Goal: Transaction & Acquisition: Purchase product/service

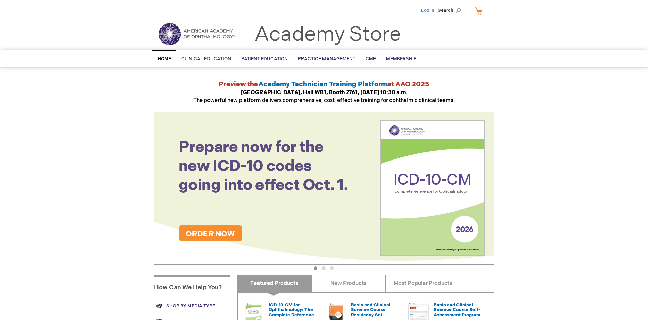
click at [428, 10] on link "Log In" at bounding box center [427, 9] width 13 height 5
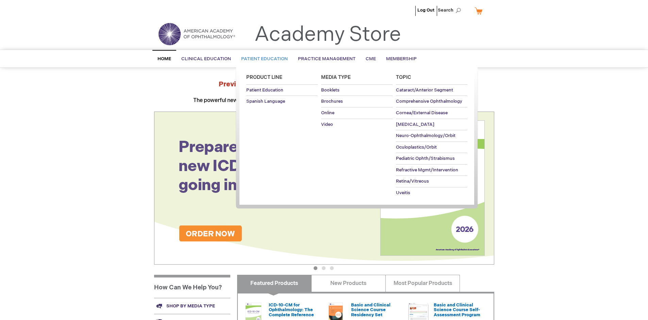
click at [263, 59] on span "Patient Education" at bounding box center [264, 58] width 47 height 5
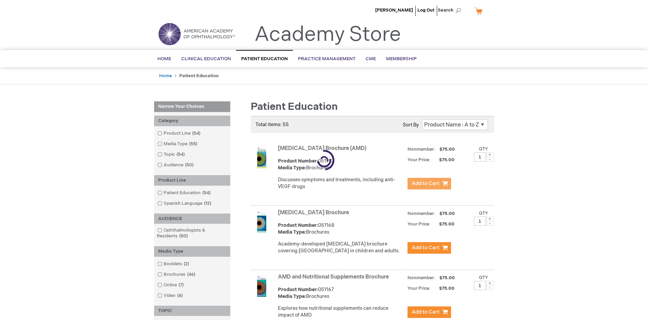
click at [429, 184] on span "Add to Cart" at bounding box center [426, 183] width 28 height 6
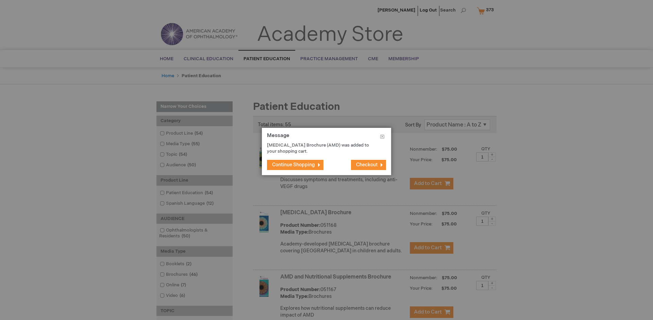
click at [294, 165] on span "Continue Shopping" at bounding box center [293, 165] width 43 height 6
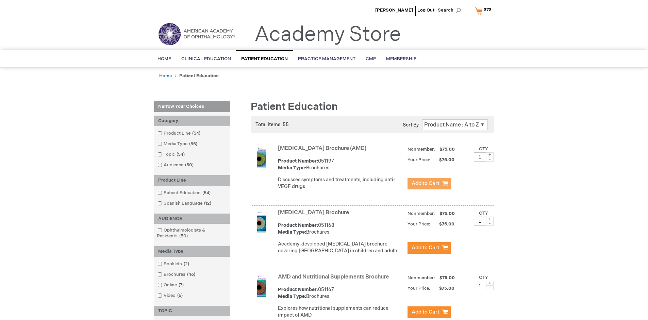
click at [335, 280] on link "AMD and Nutritional Supplements Brochure" at bounding box center [333, 277] width 111 height 6
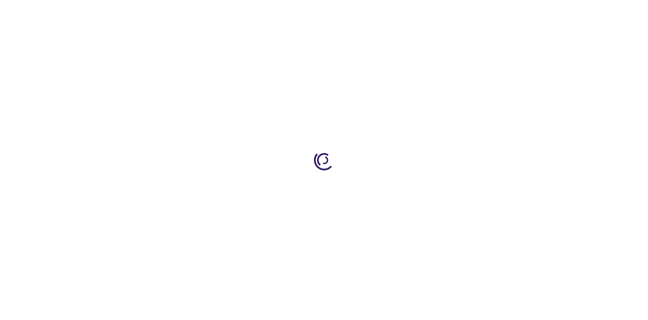
type input "1"
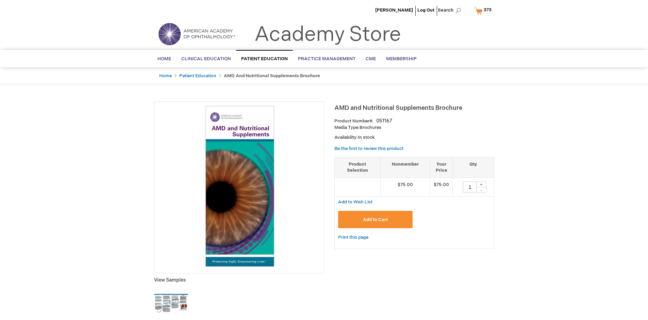
click at [375, 219] on span "Add to Cart" at bounding box center [375, 219] width 25 height 5
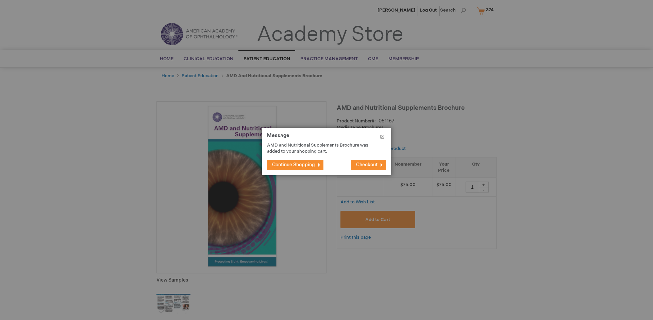
click at [294, 165] on span "Continue Shopping" at bounding box center [293, 165] width 43 height 6
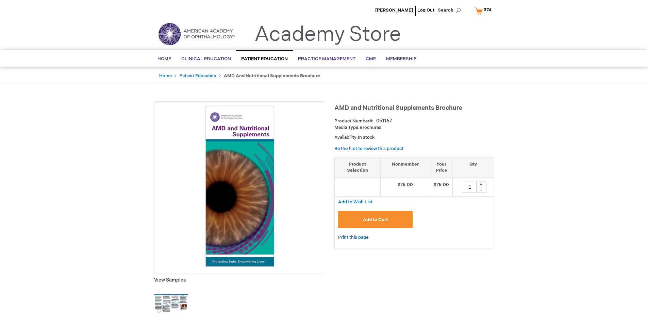
click at [484, 11] on span "374" at bounding box center [487, 9] width 7 height 5
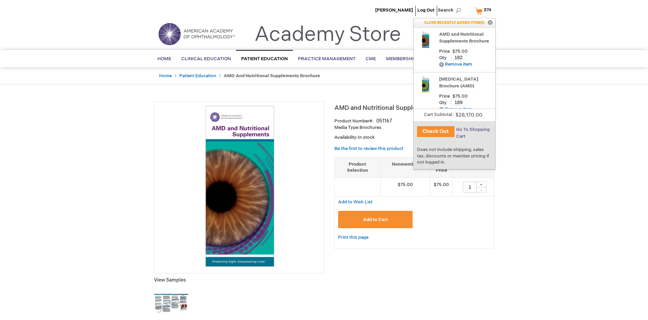
click at [472, 130] on span "Go To Shopping Cart" at bounding box center [473, 133] width 34 height 12
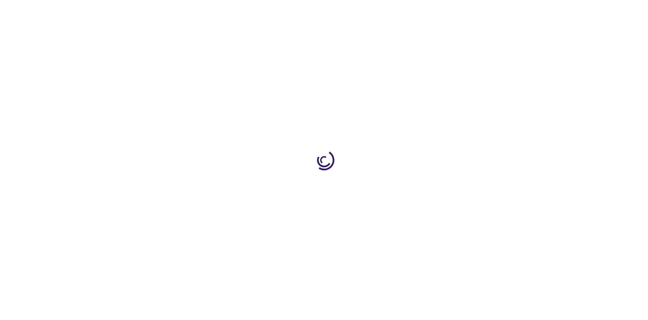
select select "US"
select select "41"
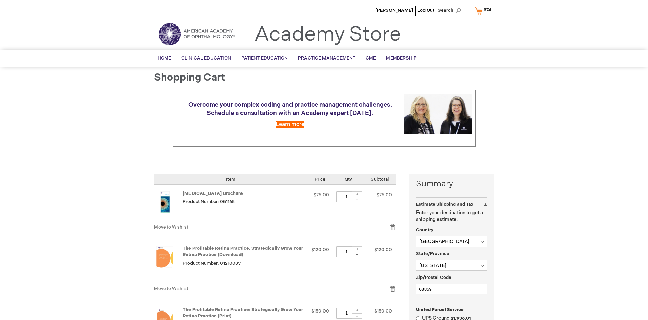
scroll to position [148, 0]
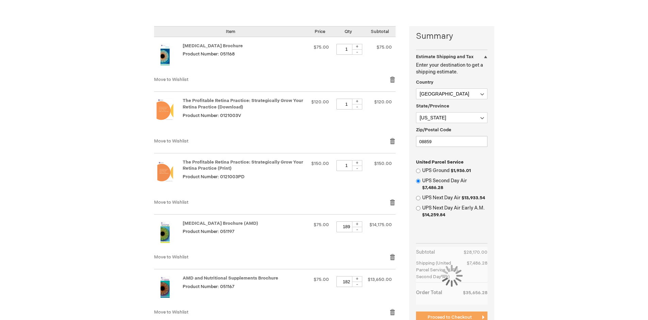
click at [449, 317] on span "Proceed to Checkout" at bounding box center [450, 317] width 44 height 5
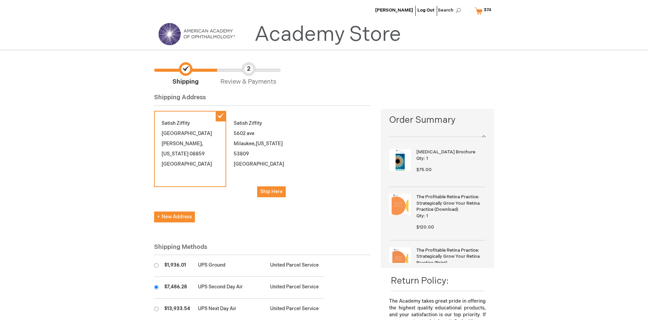
click at [156, 287] on input "radio" at bounding box center [156, 287] width 4 height 4
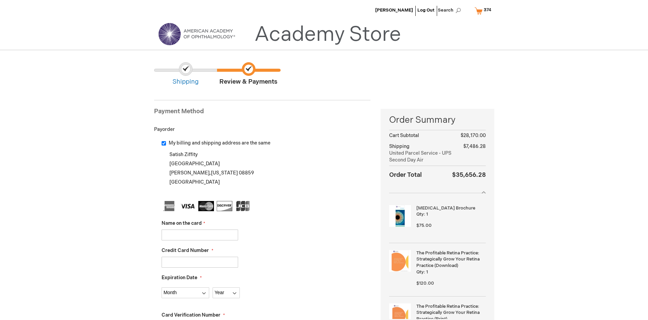
click at [200, 235] on input "Name on the card" at bounding box center [200, 235] width 77 height 11
